Goal: Check status: Check status

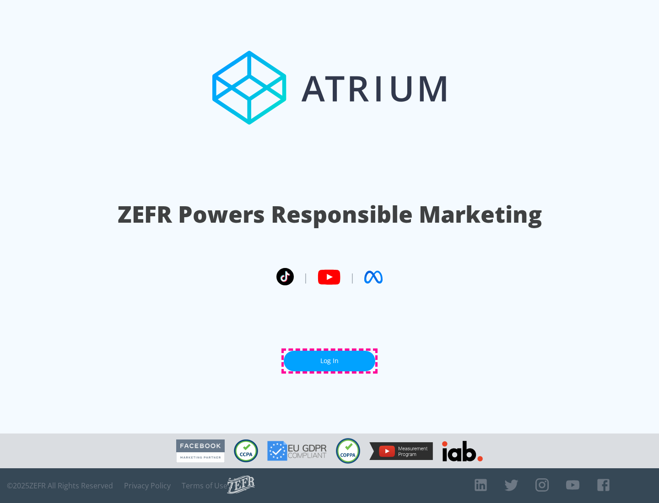
click at [329, 361] on link "Log In" at bounding box center [329, 361] width 91 height 21
